Goal: Complete application form

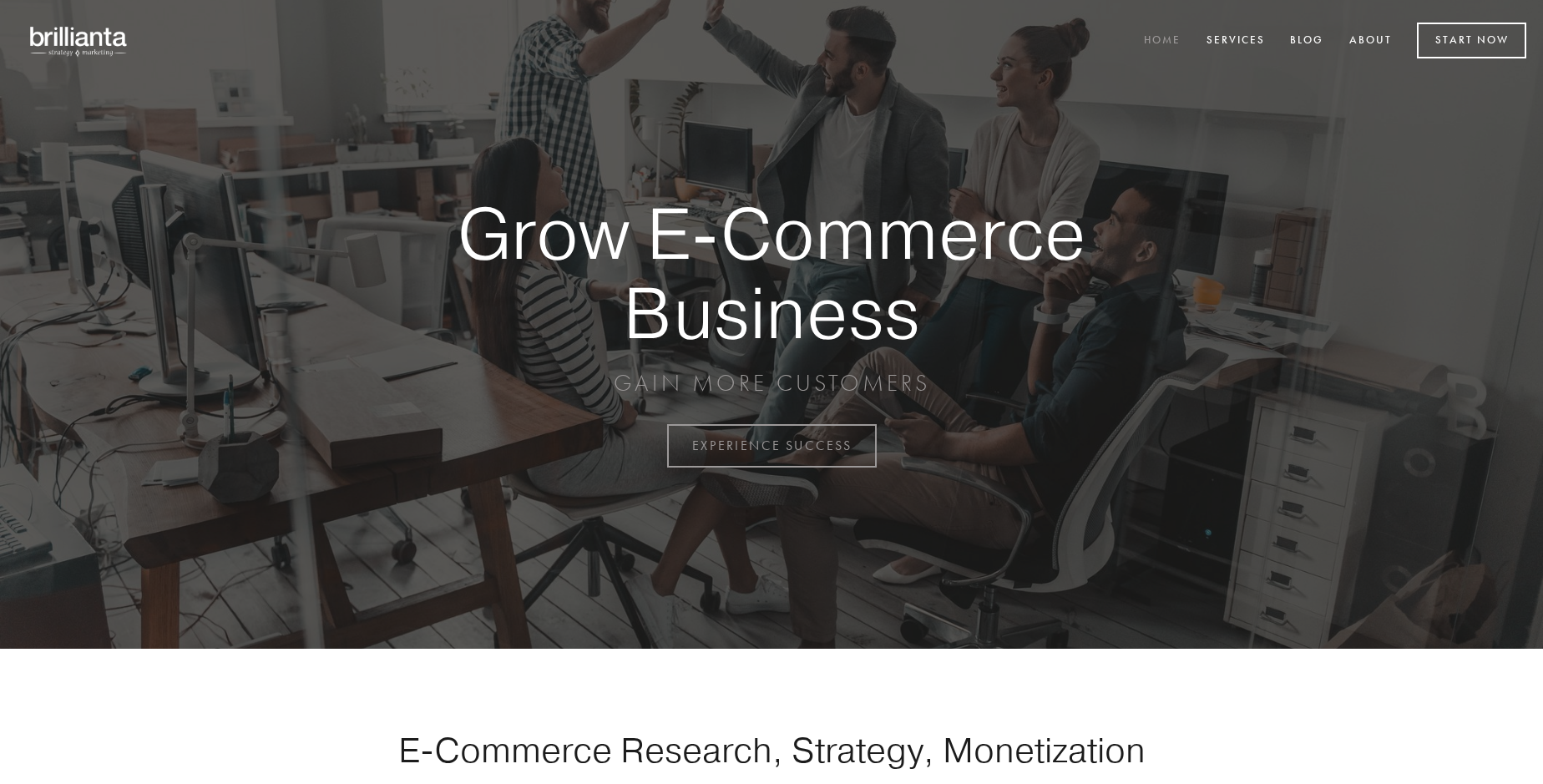
scroll to position [4376, 0]
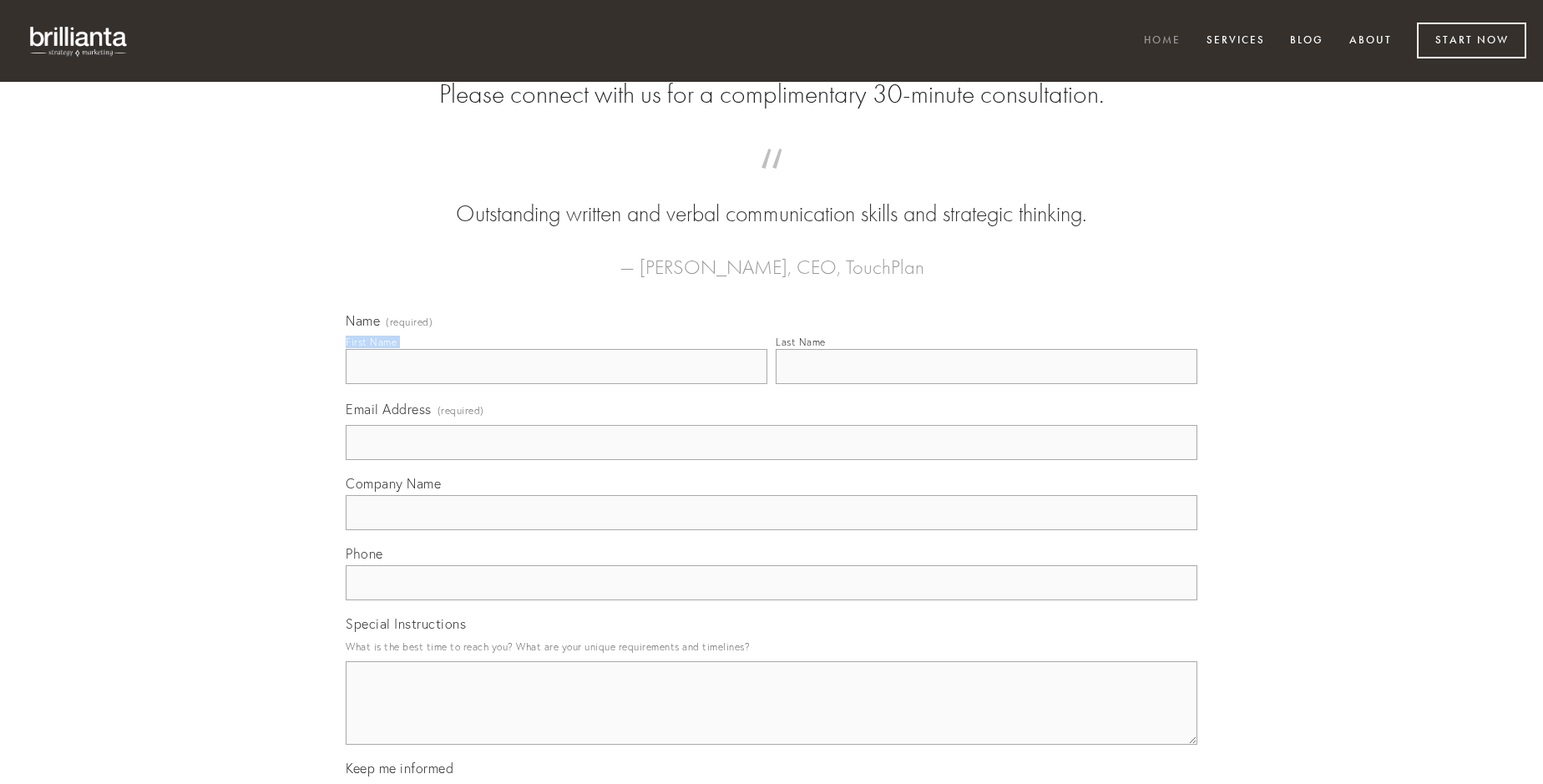
type input "[PERSON_NAME]"
click at [987, 384] on input "Last Name" at bounding box center [987, 366] width 422 height 35
type input "[PERSON_NAME]"
click at [772, 460] on input "Email Address (required)" at bounding box center [772, 443] width 852 height 35
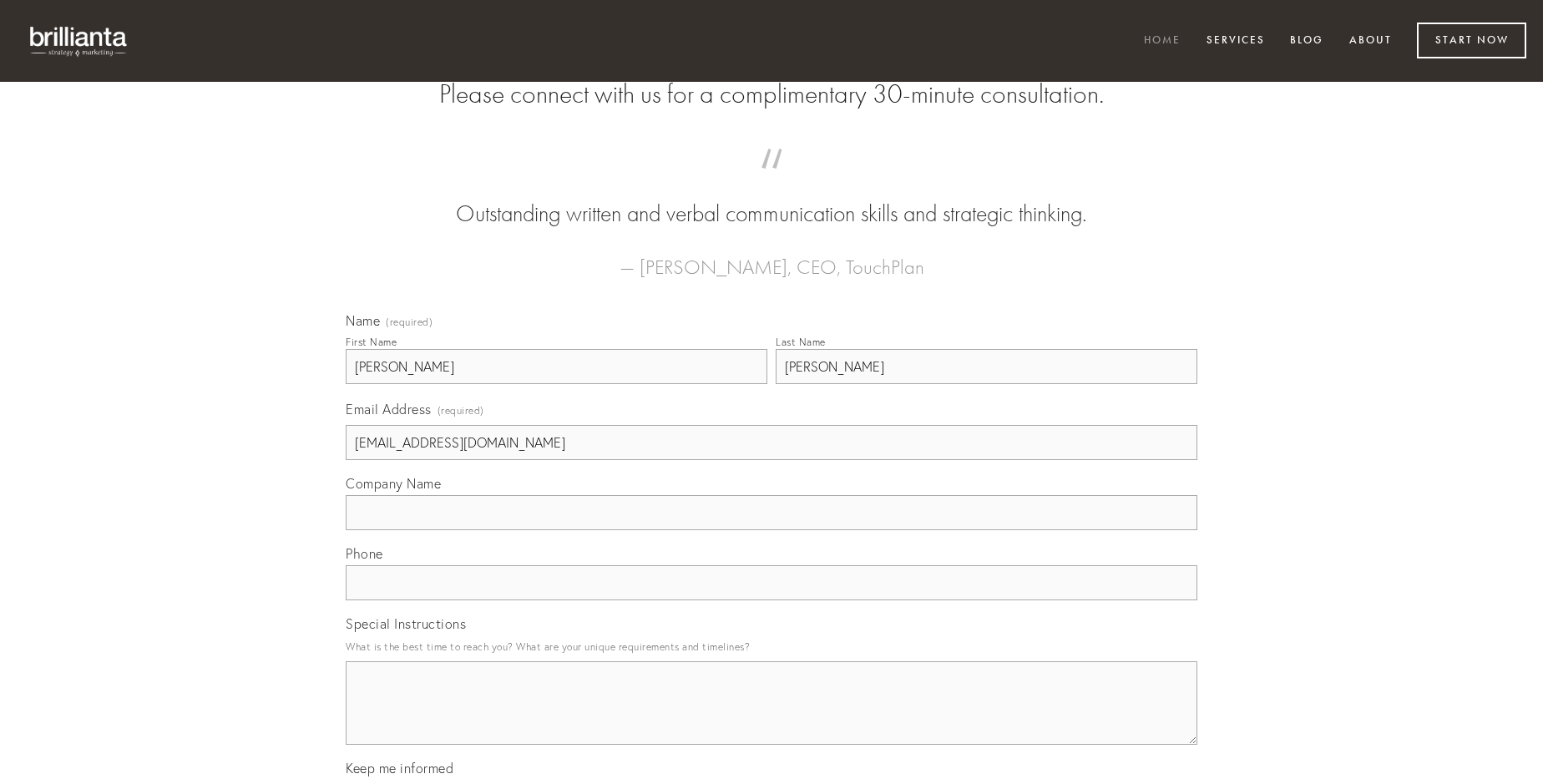
type input "[EMAIL_ADDRESS][DOMAIN_NAME]"
click at [772, 530] on input "Company Name" at bounding box center [772, 512] width 852 height 35
type input "tenuis"
click at [772, 600] on input "text" at bounding box center [772, 583] width 852 height 35
click at [772, 718] on textarea "Special Instructions" at bounding box center [772, 703] width 852 height 83
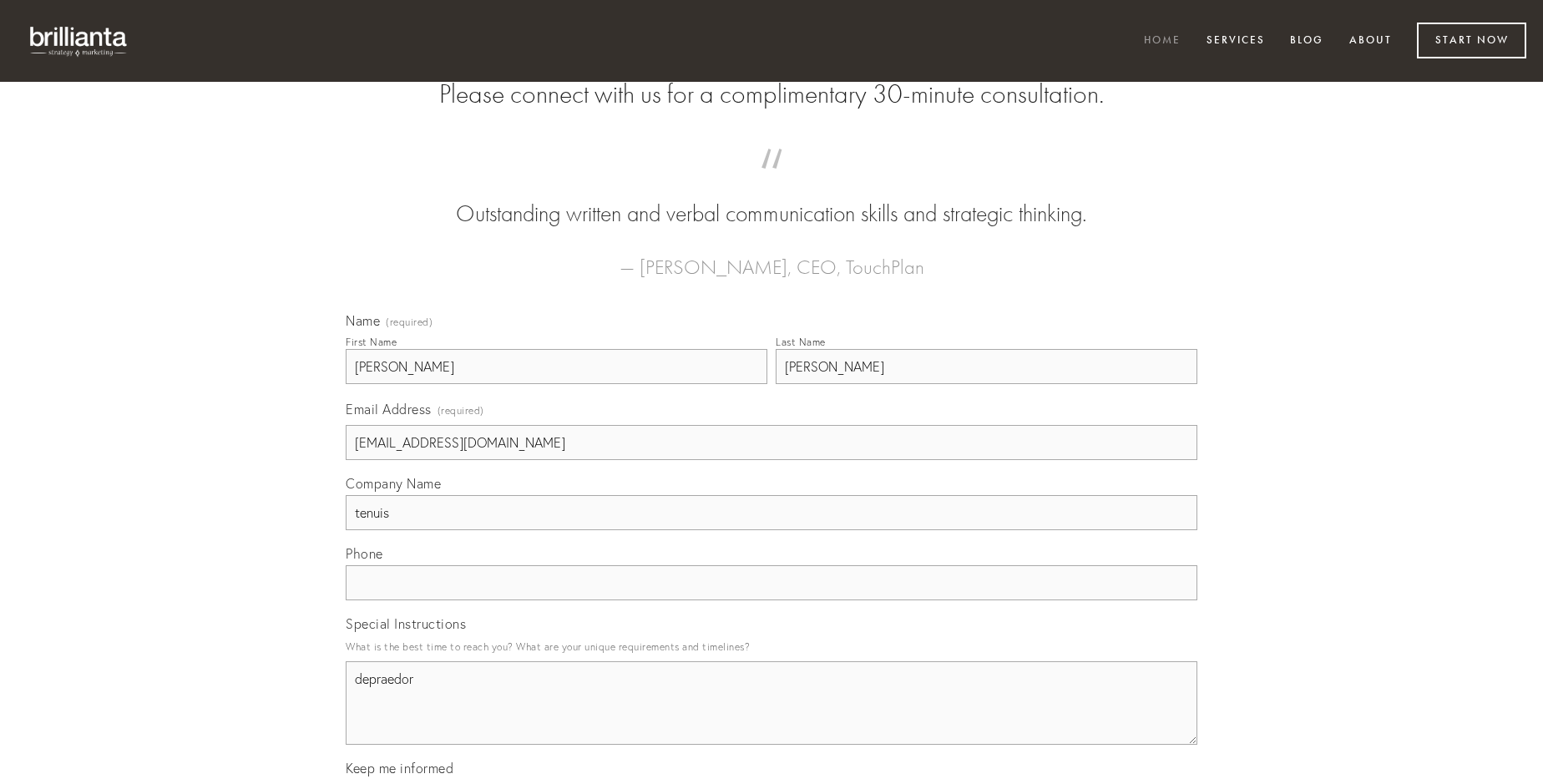
type textarea "depraedor"
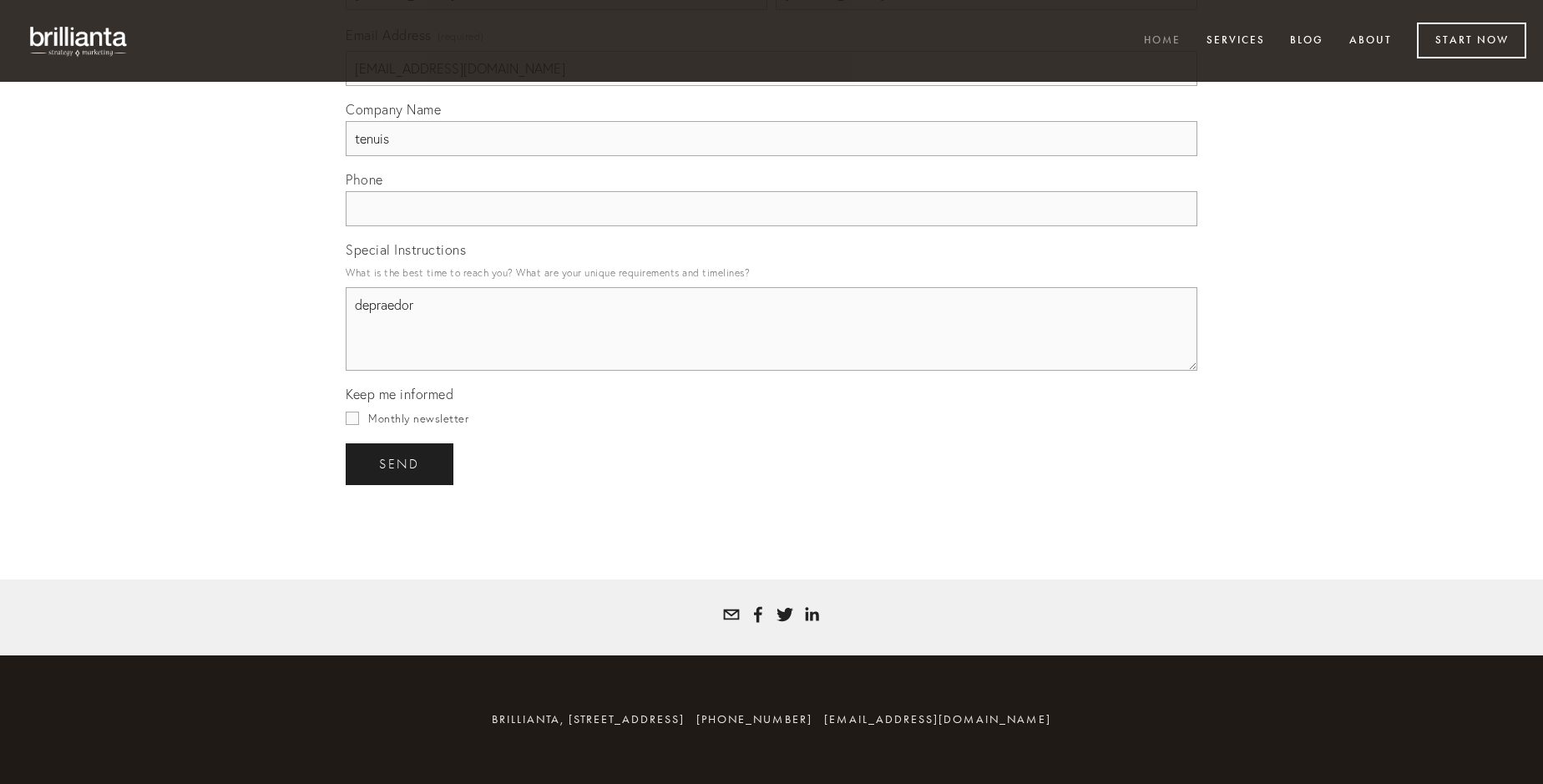
click at [401, 463] on span "send" at bounding box center [399, 464] width 41 height 15
